Goal: Task Accomplishment & Management: Use online tool/utility

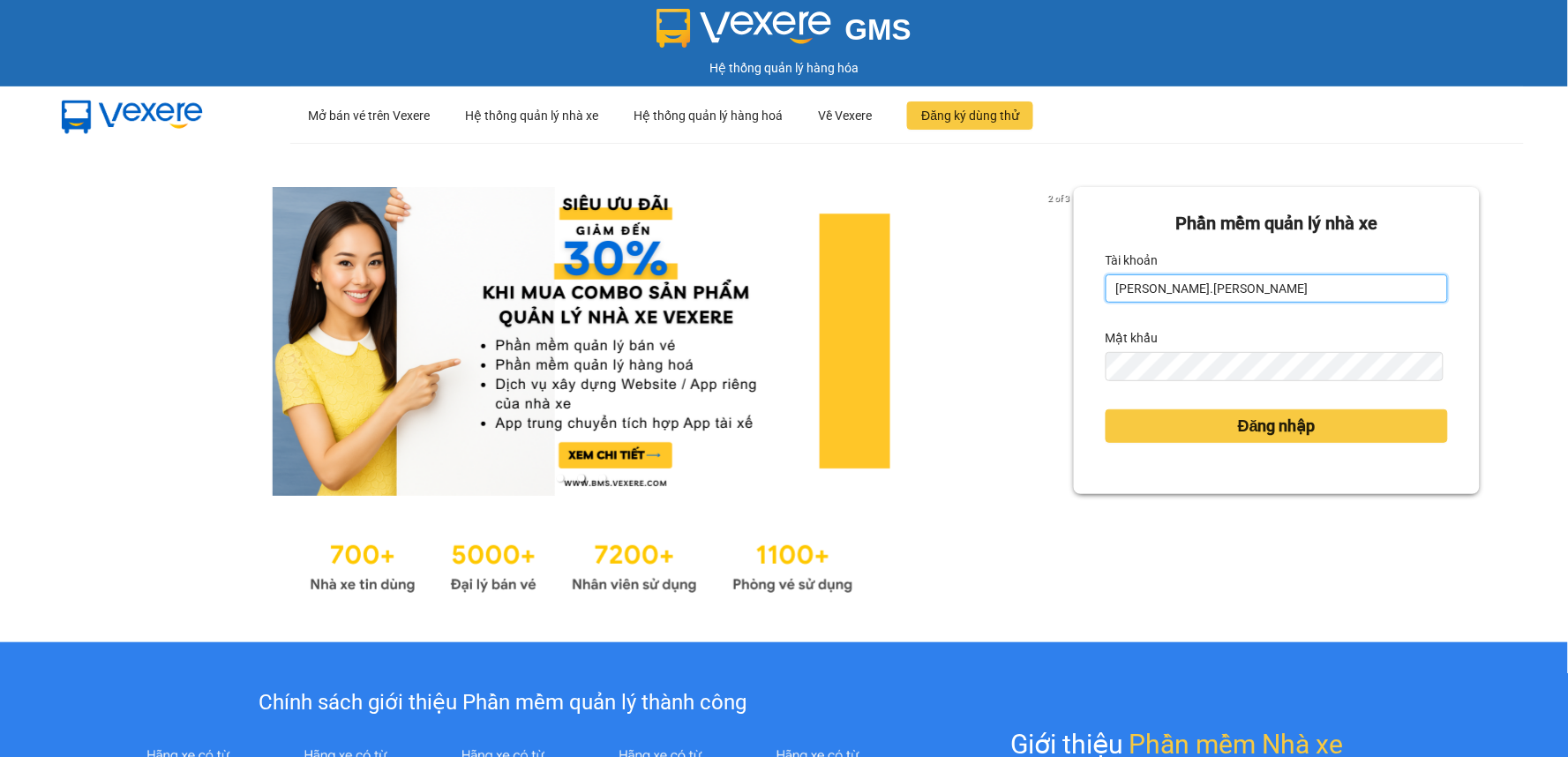
click at [1194, 275] on input "duyen.minhtam" at bounding box center [1277, 289] width 342 height 28
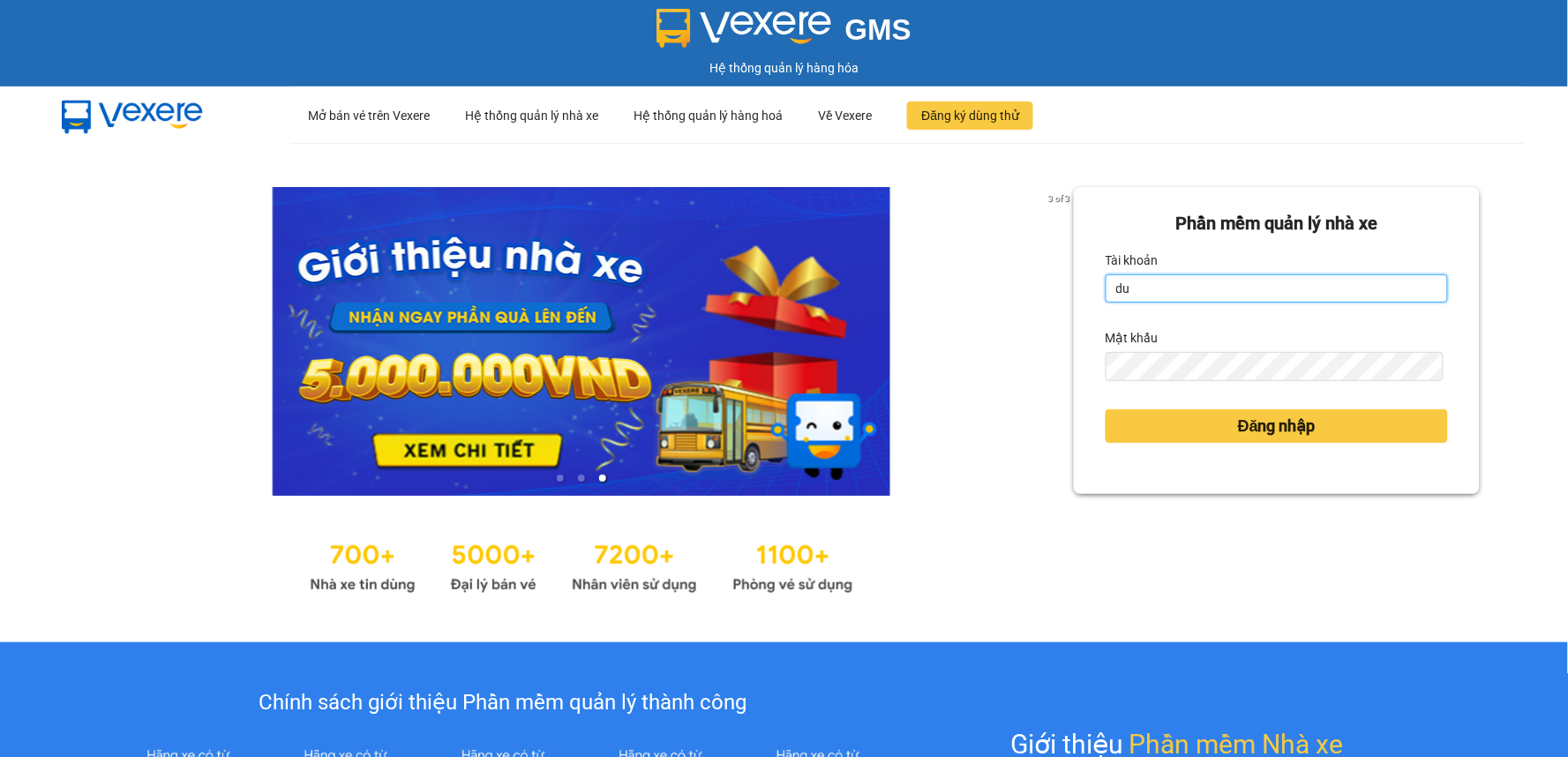
type input "d"
type input "kimthuy.minhtam"
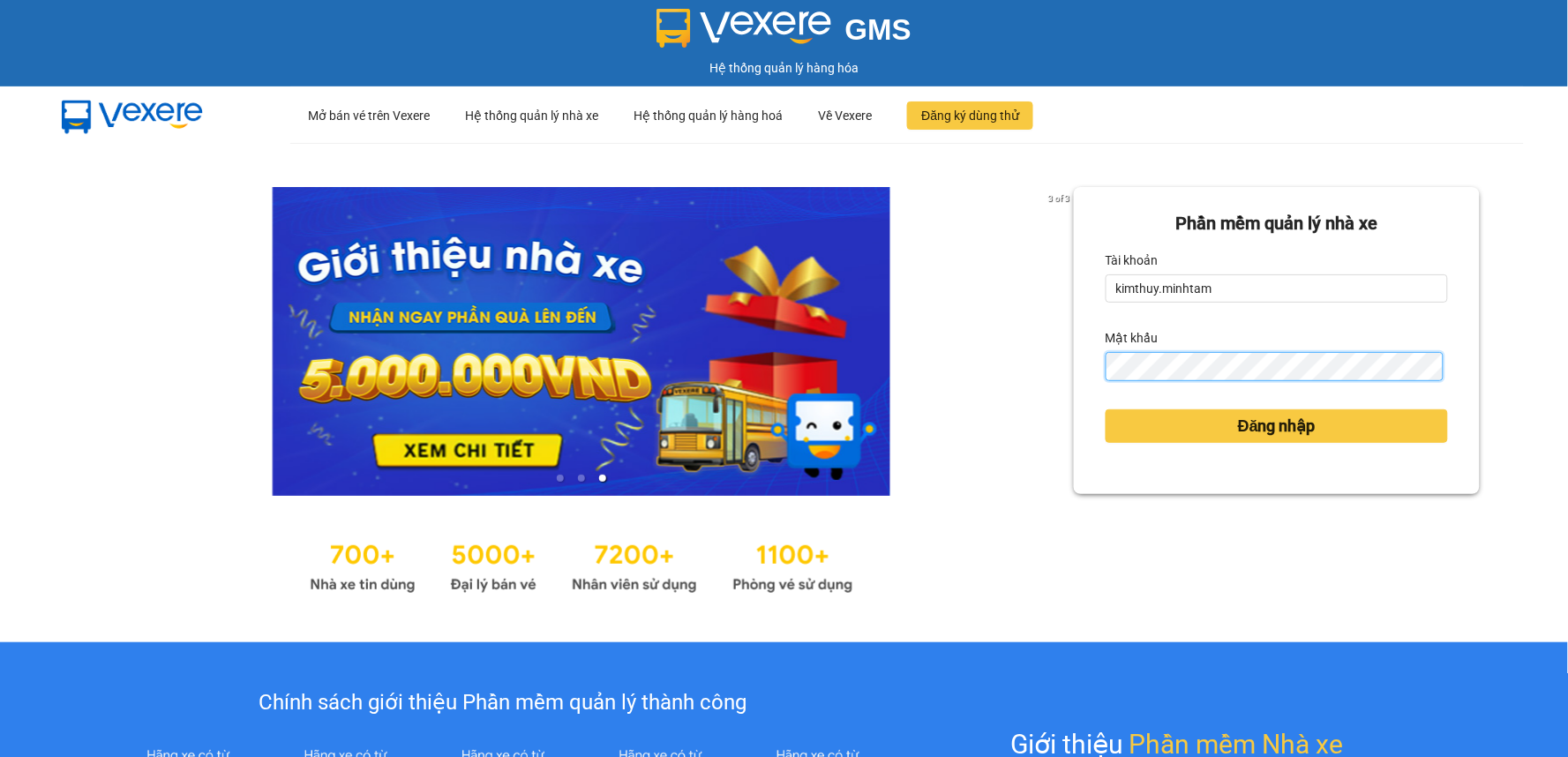
click at [1105, 410] on button "Đăng nhập" at bounding box center [1277, 426] width 342 height 33
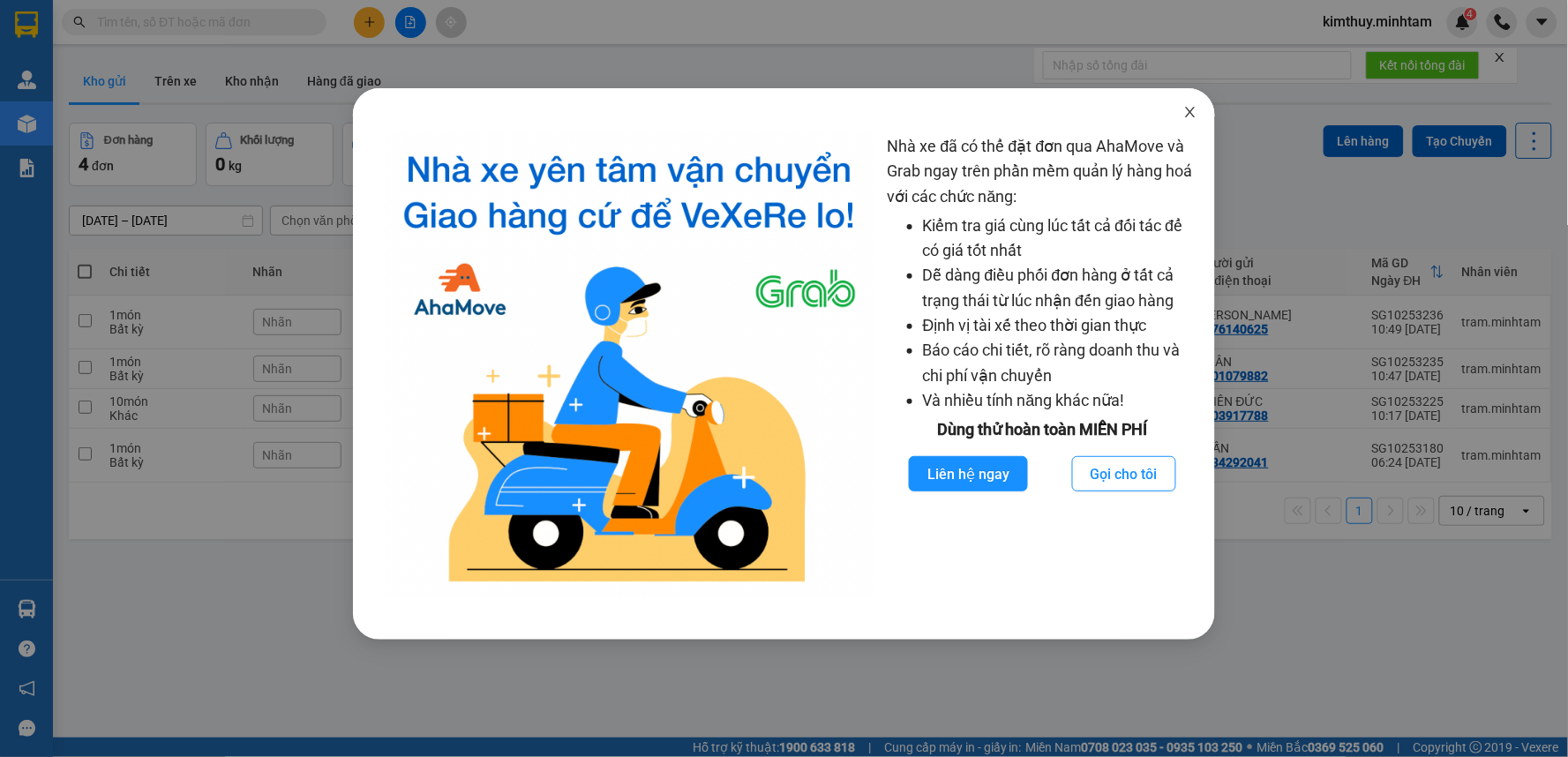
click at [1196, 115] on icon "close" at bounding box center [1190, 111] width 14 height 14
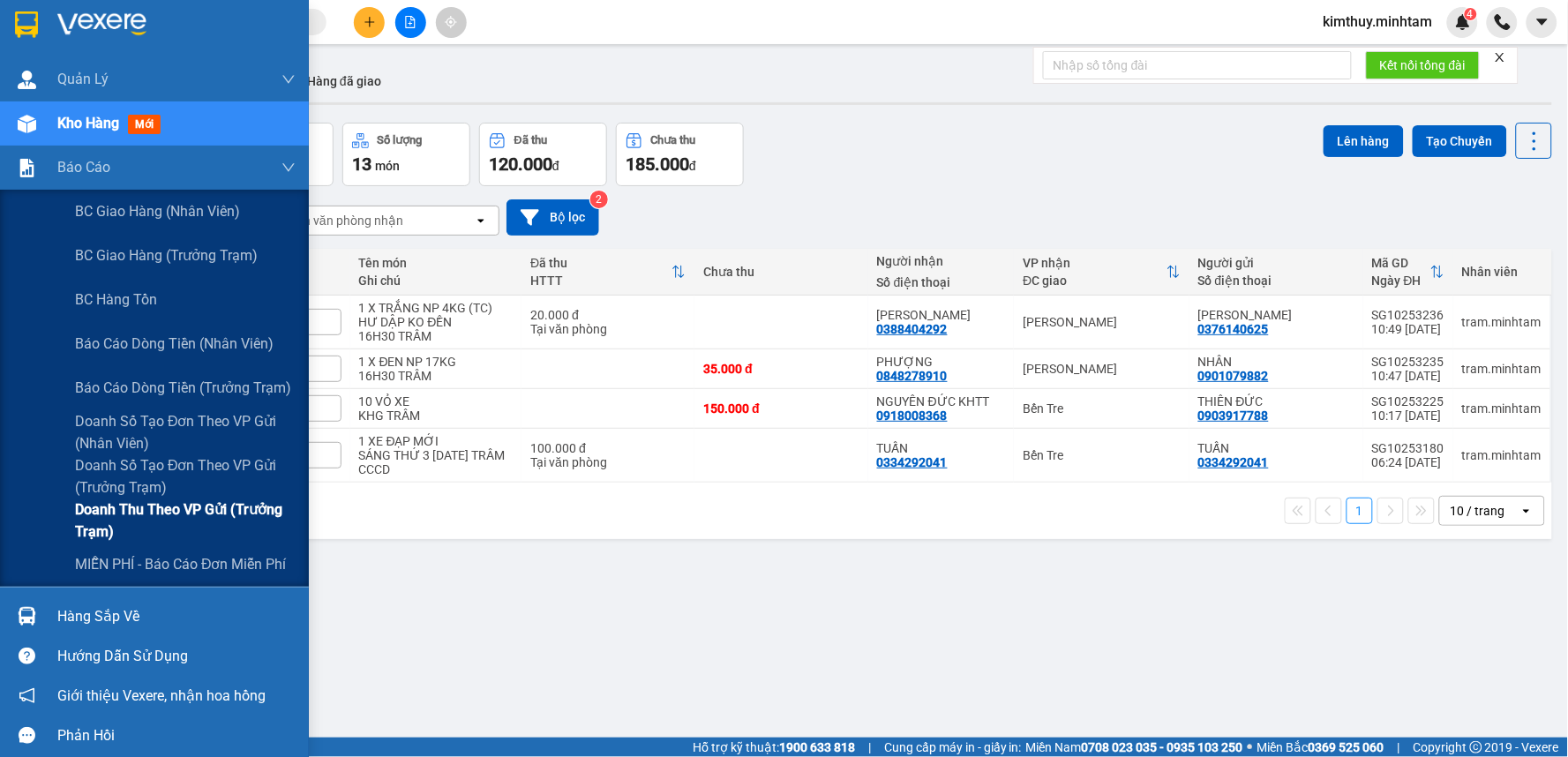
click at [121, 510] on span "Doanh thu theo VP gửi (Trưởng Trạm)" at bounding box center [186, 520] width 221 height 44
